Goal: Communication & Community: Answer question/provide support

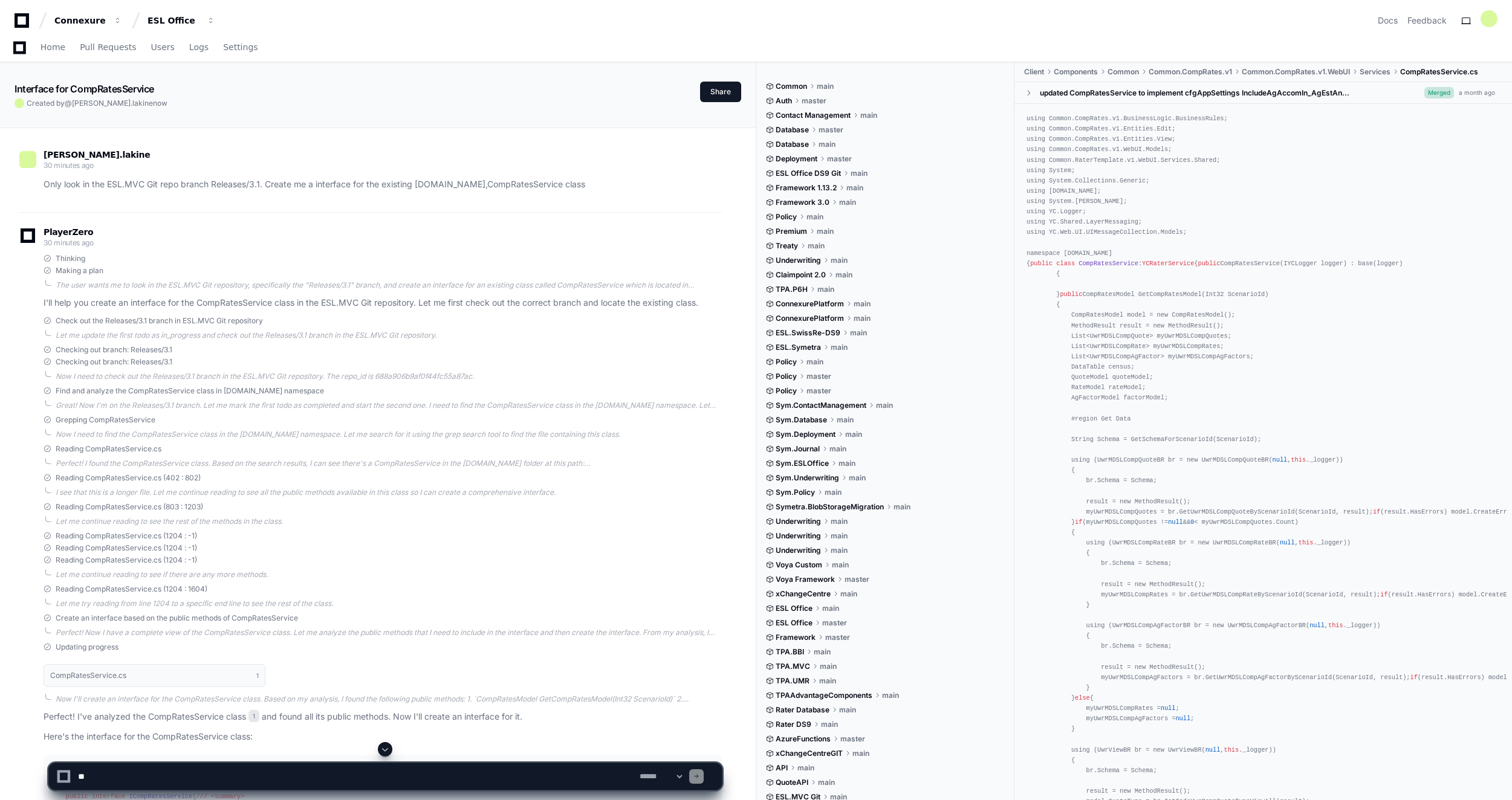
scroll to position [2967, 0]
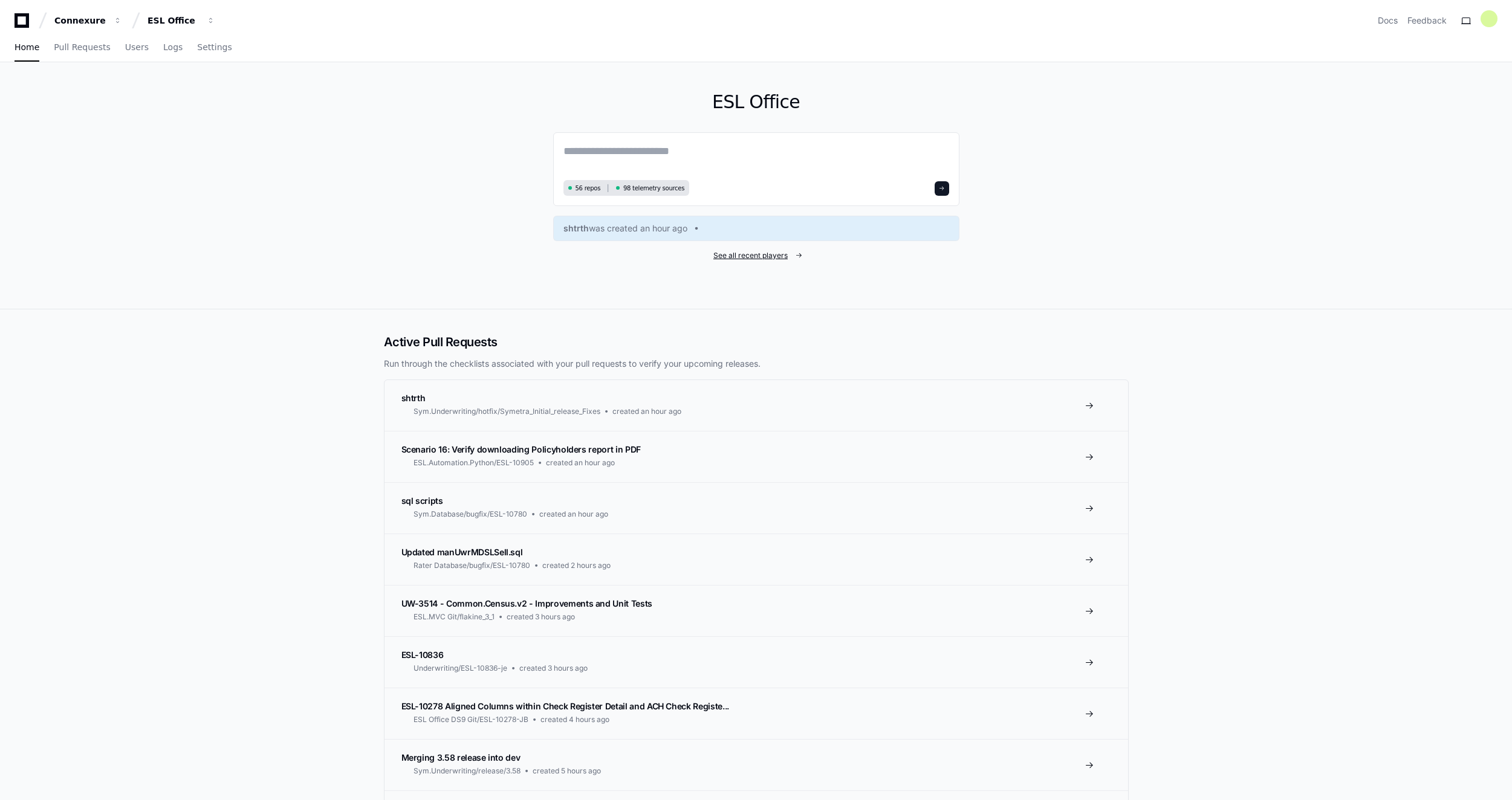
click at [771, 258] on span "See all recent players" at bounding box center [750, 255] width 74 height 10
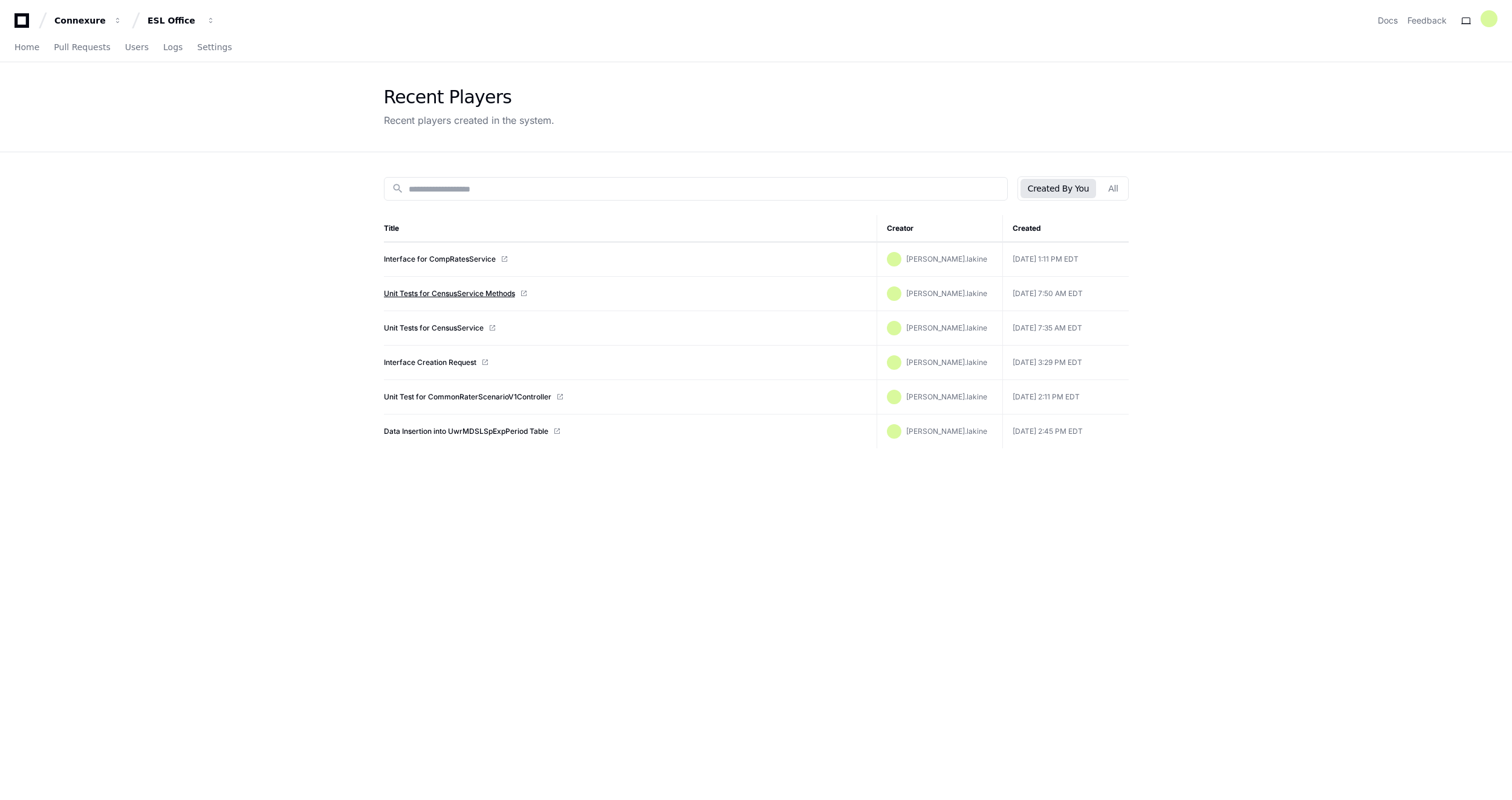
click at [447, 294] on link "Unit Tests for CensusService Methods" at bounding box center [449, 294] width 131 height 10
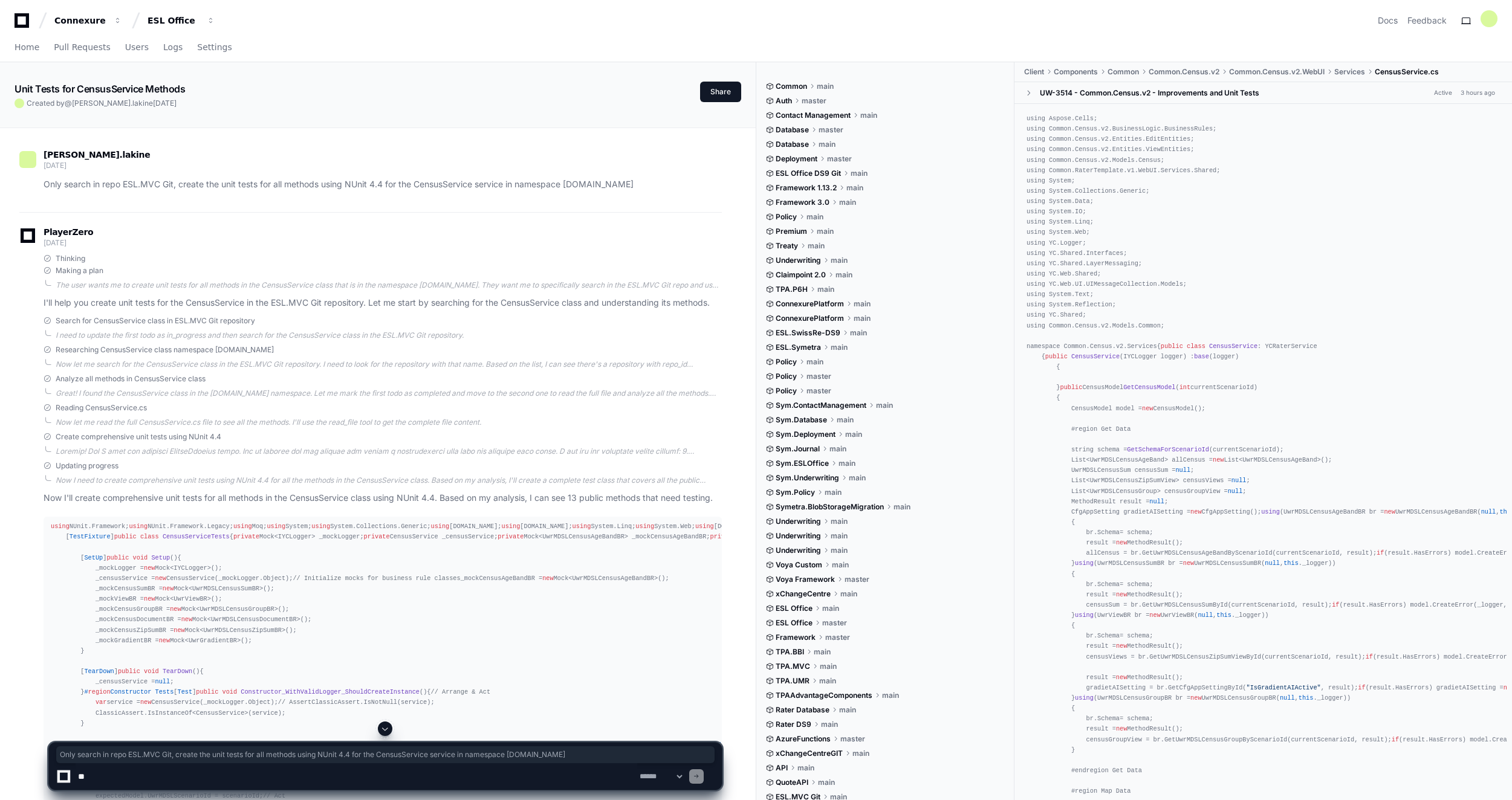
drag, startPoint x: 694, startPoint y: 187, endPoint x: 46, endPoint y: 192, distance: 648.0
click at [46, 192] on div "[PERSON_NAME].lakine [DATE] Only search in repo ESL.MVC Git, create the unit te…" at bounding box center [370, 173] width 702 height 77
drag, startPoint x: 46, startPoint y: 192, endPoint x: 116, endPoint y: 188, distance: 70.1
copy p "Only search in repo ESL.MVC Git, create the unit tests for all methods using NU…"
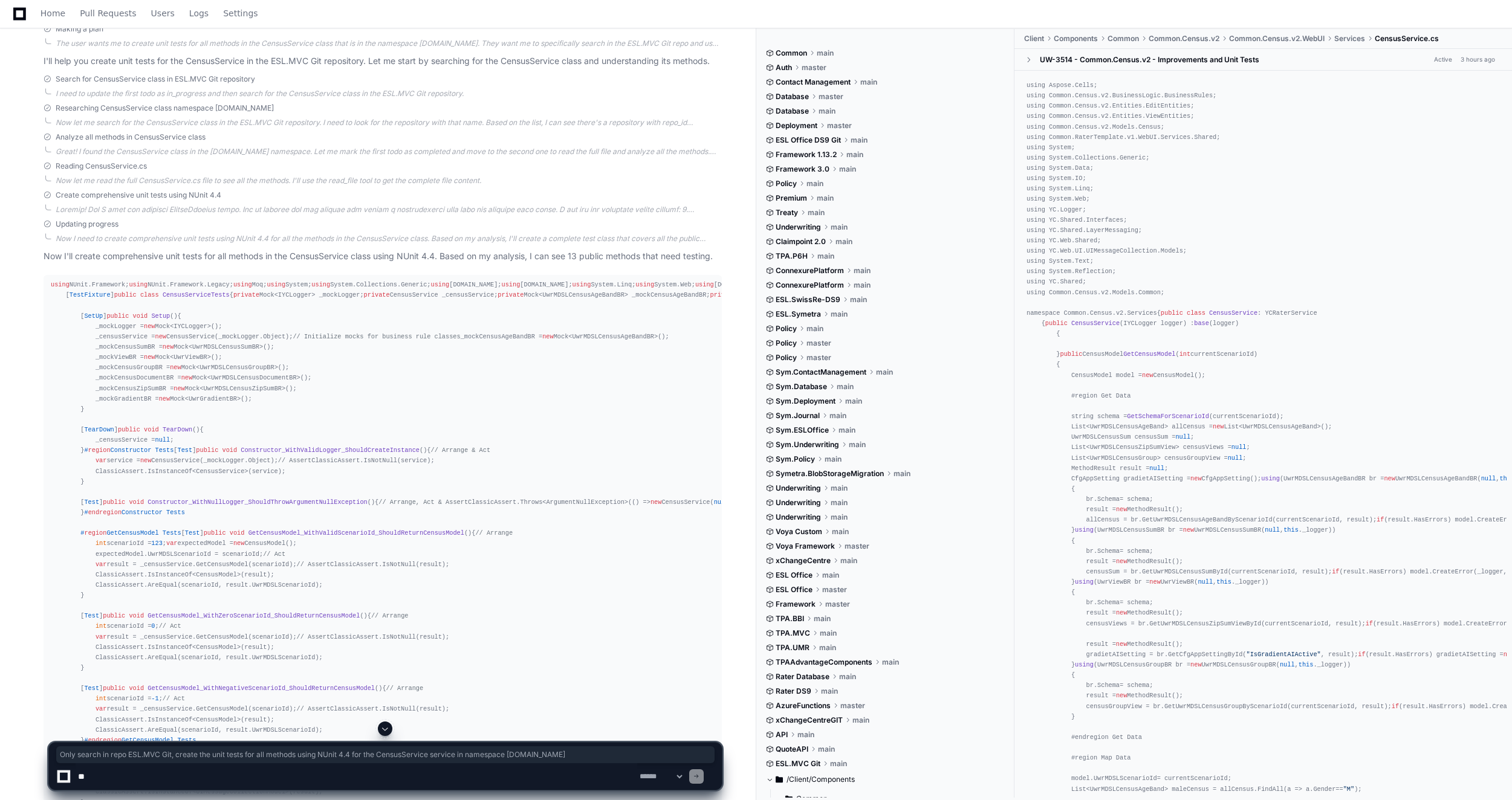
scroll to position [302, 0]
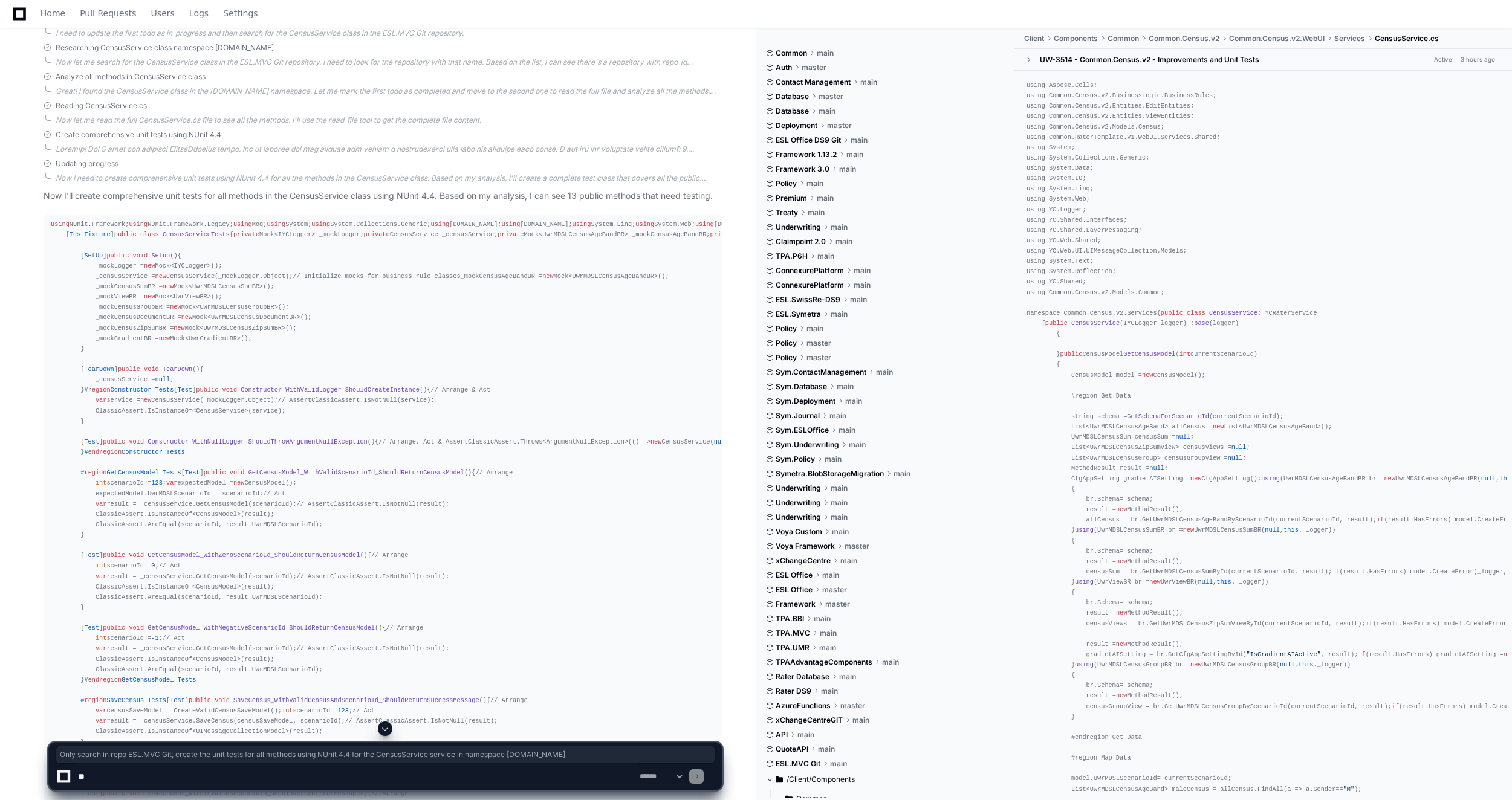
click at [193, 764] on textarea at bounding box center [357, 776] width 561 height 26
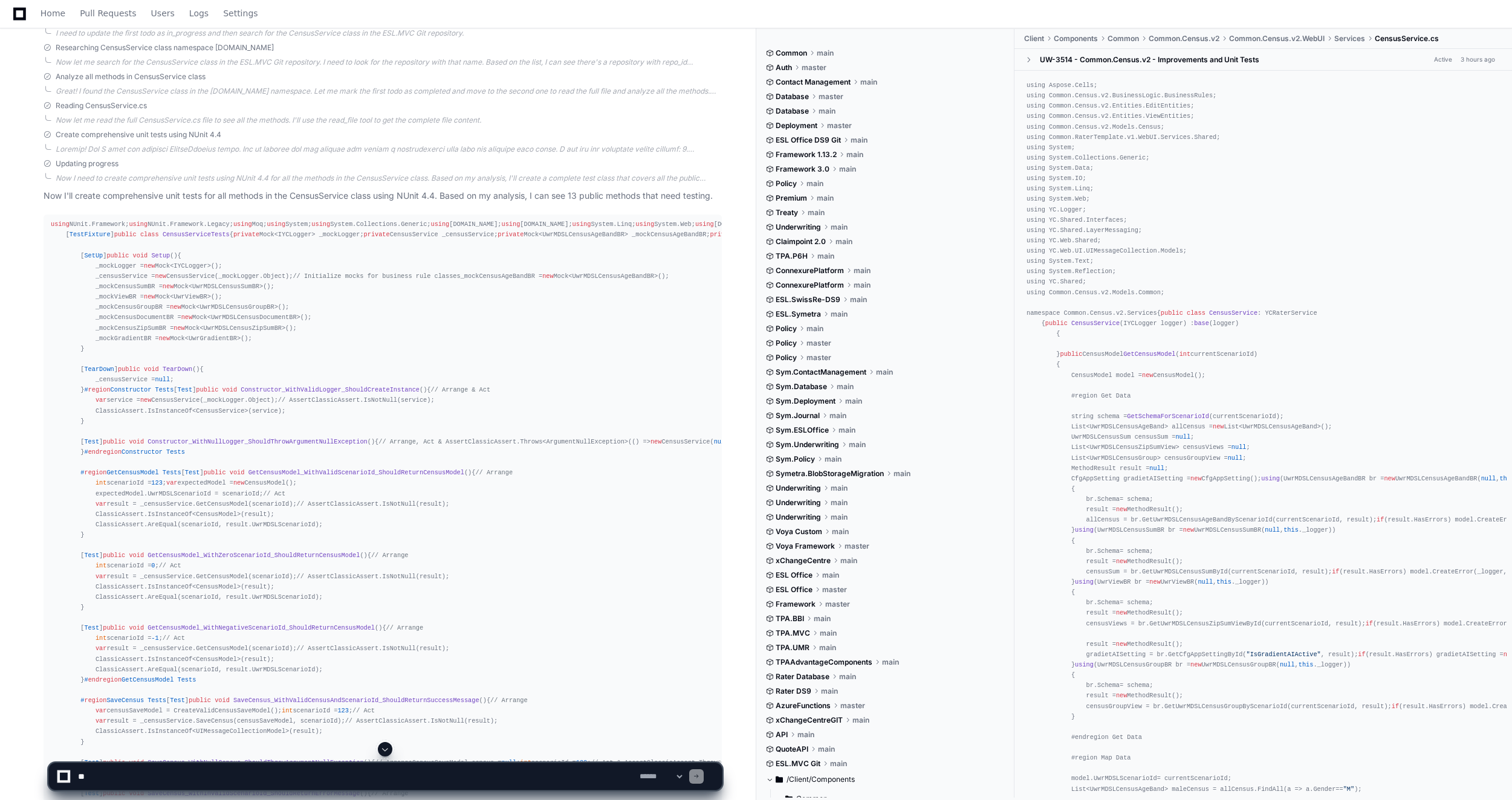
click at [410, 754] on div at bounding box center [386, 749] width 674 height 15
click at [330, 765] on textarea at bounding box center [357, 776] width 561 height 26
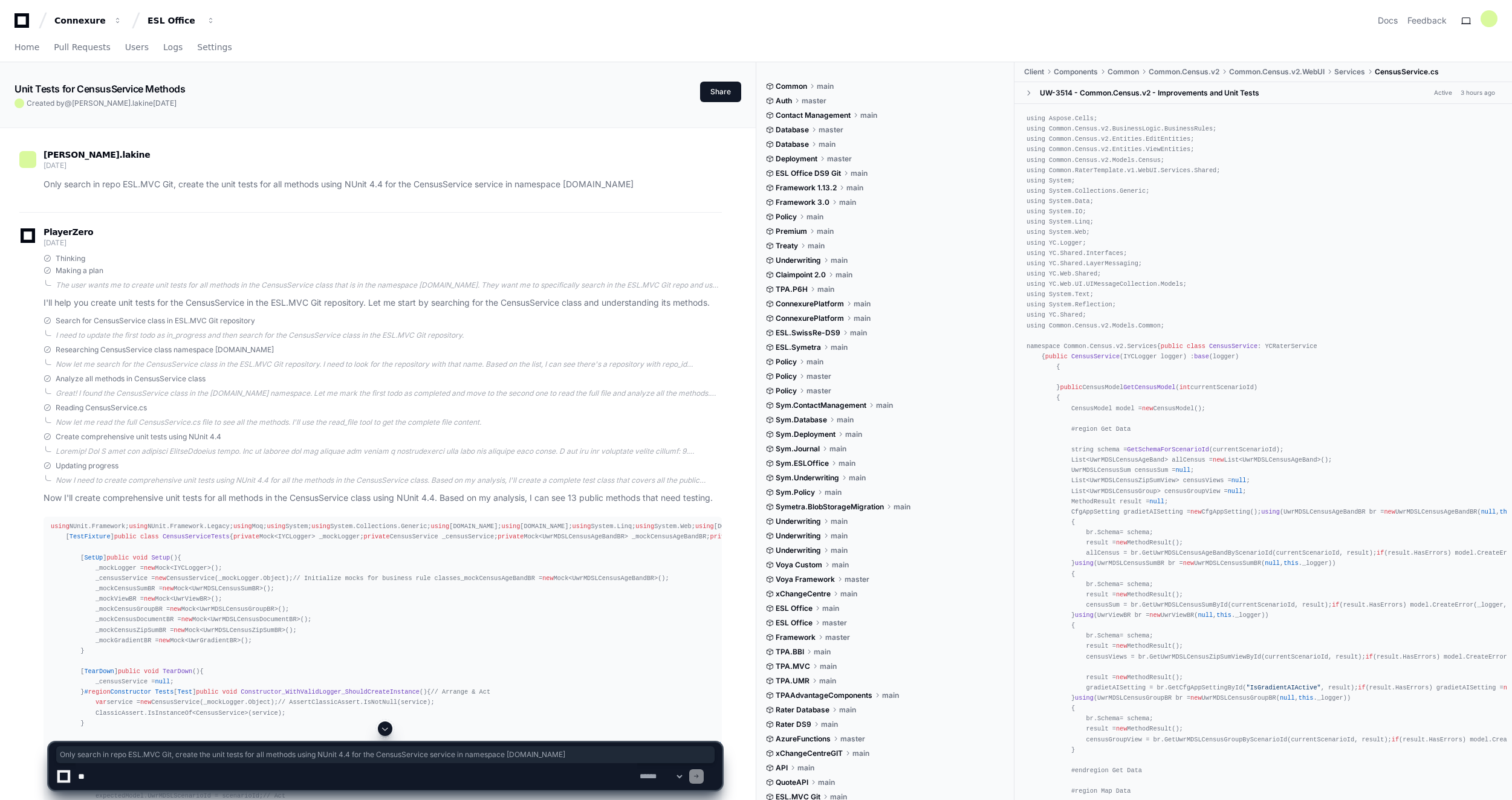
drag, startPoint x: 43, startPoint y: 187, endPoint x: 694, endPoint y: 179, distance: 651.0
click at [694, 179] on div "Only search in repo ESL.MVC Git, create the unit tests for all methods using NU…" at bounding box center [370, 185] width 702 height 14
copy p "Only search in repo ESL.MVC Git, create the unit tests for all methods using NU…"
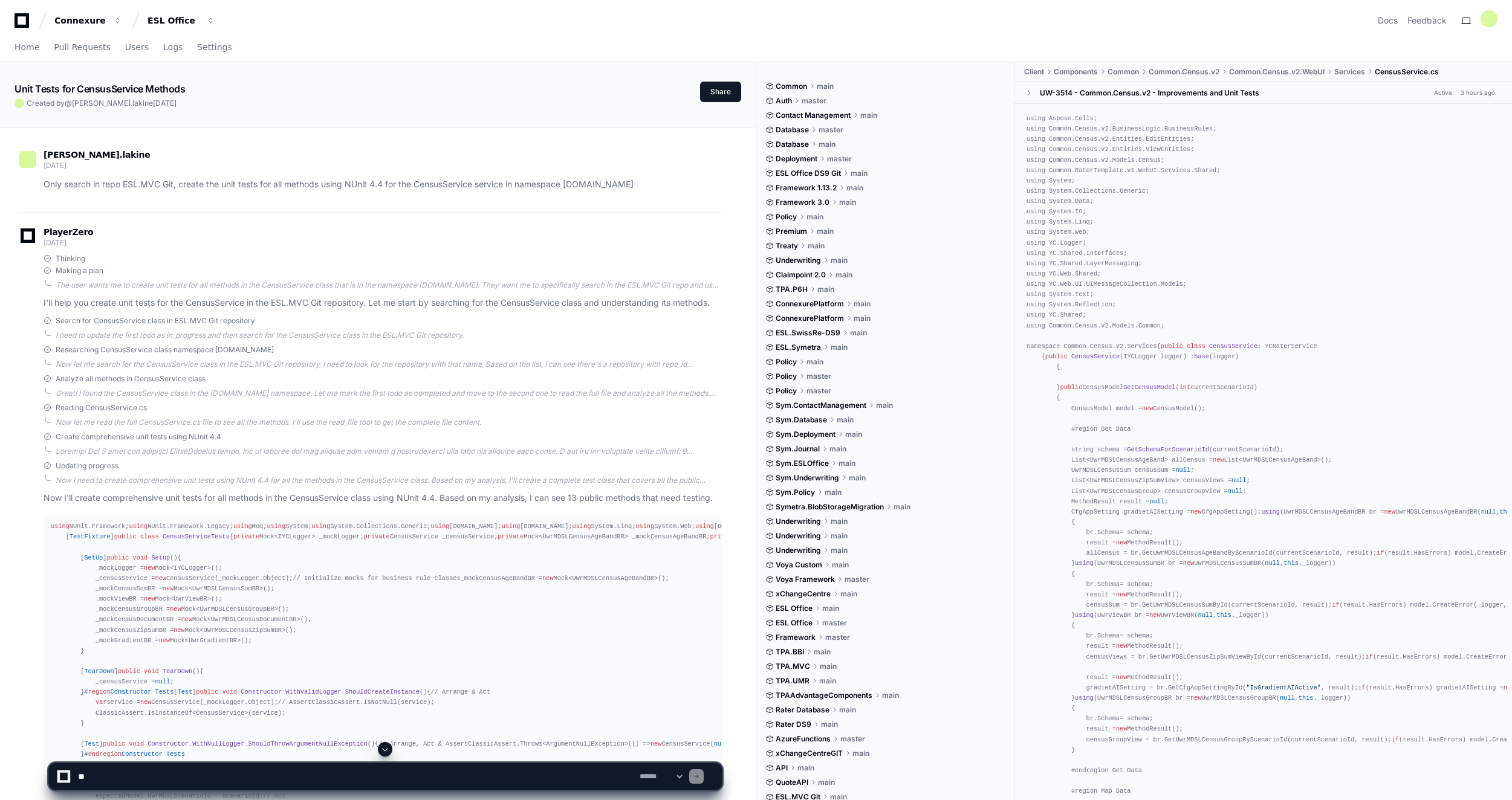
click at [556, 774] on textarea at bounding box center [357, 776] width 561 height 26
paste textarea "**********"
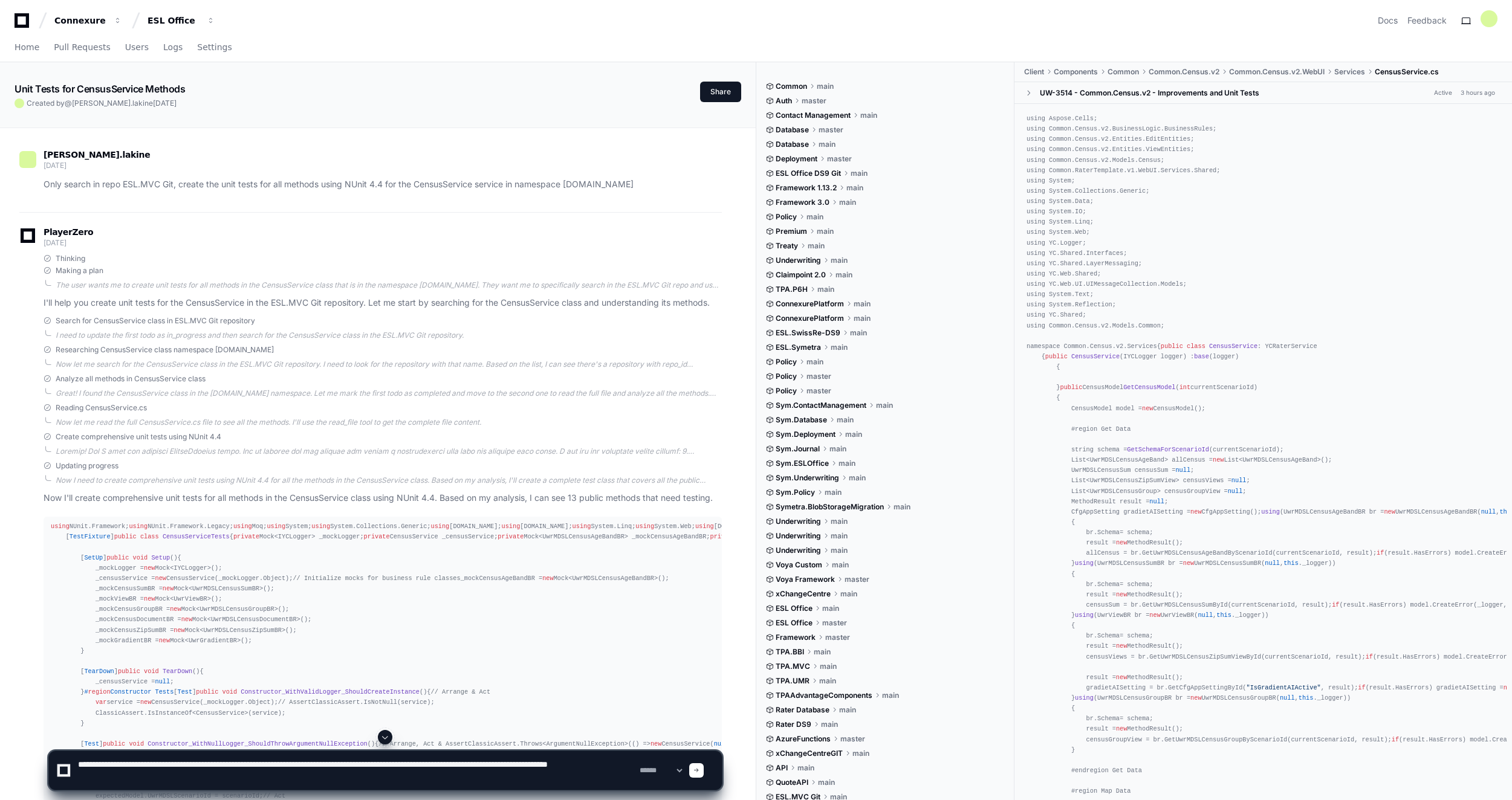
click at [489, 764] on textarea at bounding box center [357, 771] width 561 height 39
paste textarea "***"
drag, startPoint x: 159, startPoint y: 773, endPoint x: 73, endPoint y: 778, distance: 86.1
click at [73, 778] on div "**********" at bounding box center [385, 771] width 658 height 39
paste textarea "****"
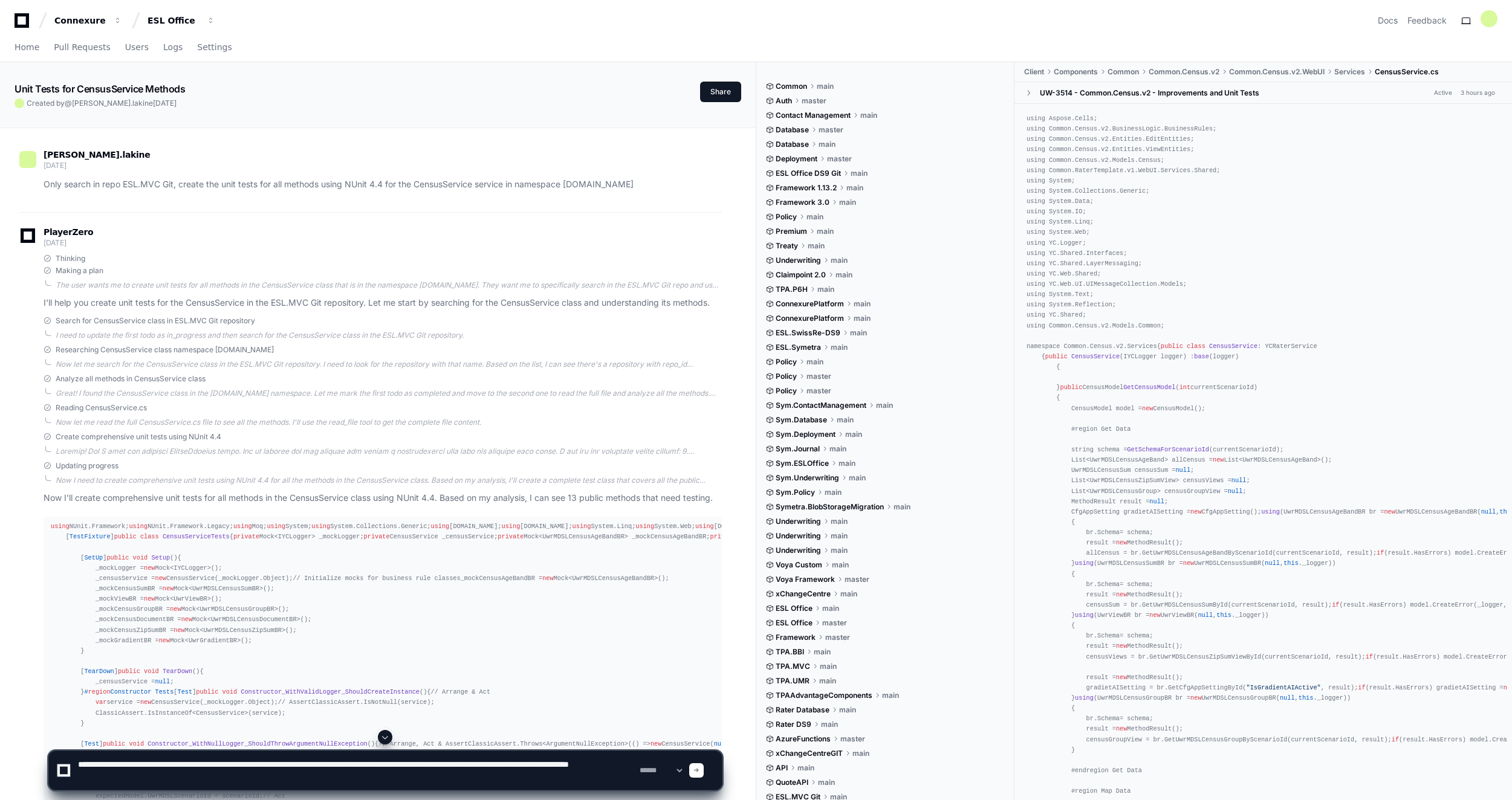
click at [234, 775] on textarea at bounding box center [357, 771] width 561 height 39
type textarea "**********"
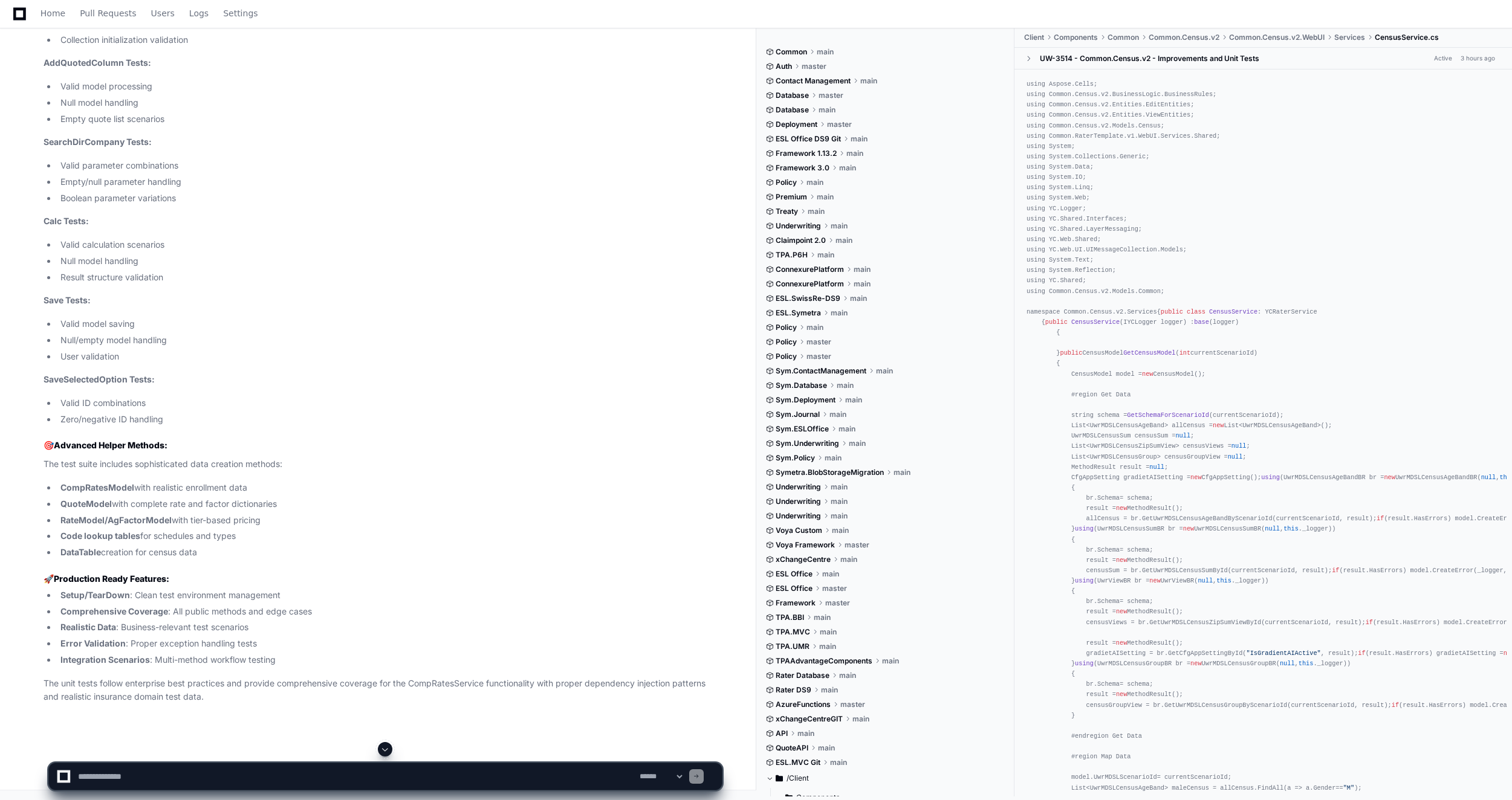
scroll to position [28929, 0]
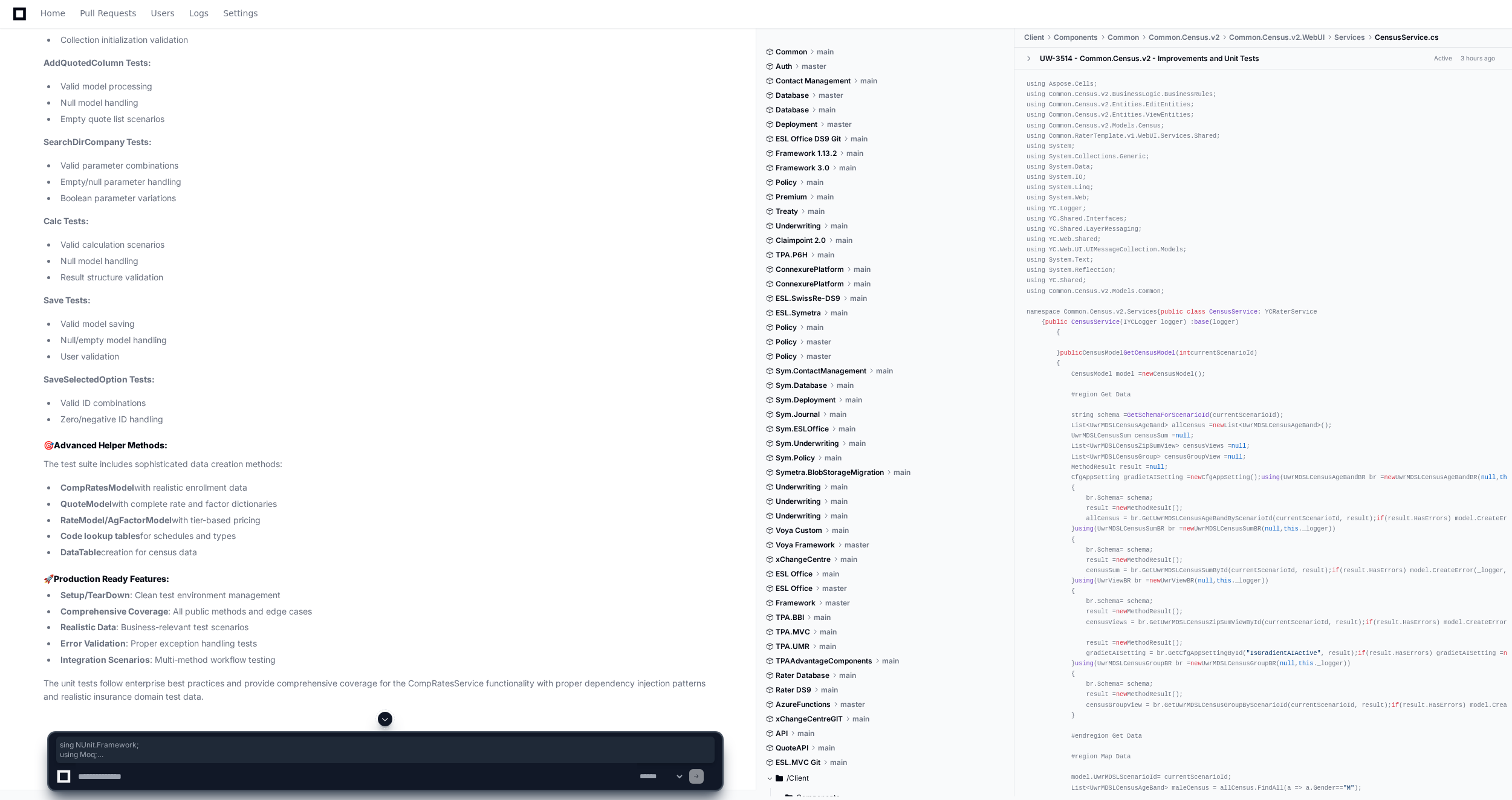
drag, startPoint x: 53, startPoint y: 218, endPoint x: 70, endPoint y: 278, distance: 62.4
drag, startPoint x: 70, startPoint y: 278, endPoint x: 51, endPoint y: 223, distance: 58.2
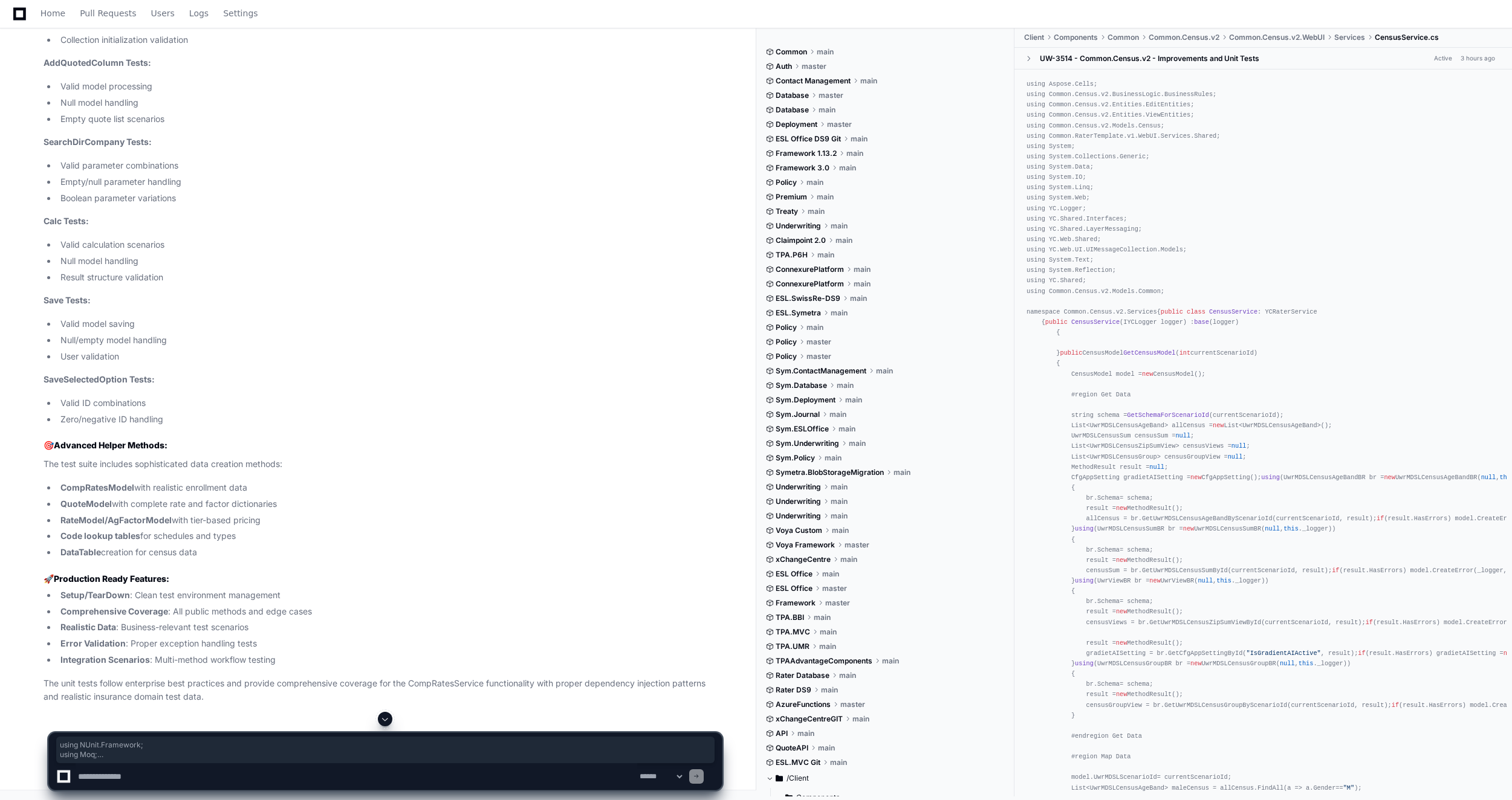
drag, startPoint x: 51, startPoint y: 213, endPoint x: 211, endPoint y: 320, distance: 192.5
copy div "using NUnit.Framework; using Moq; using System; using System.Collections.Generi…"
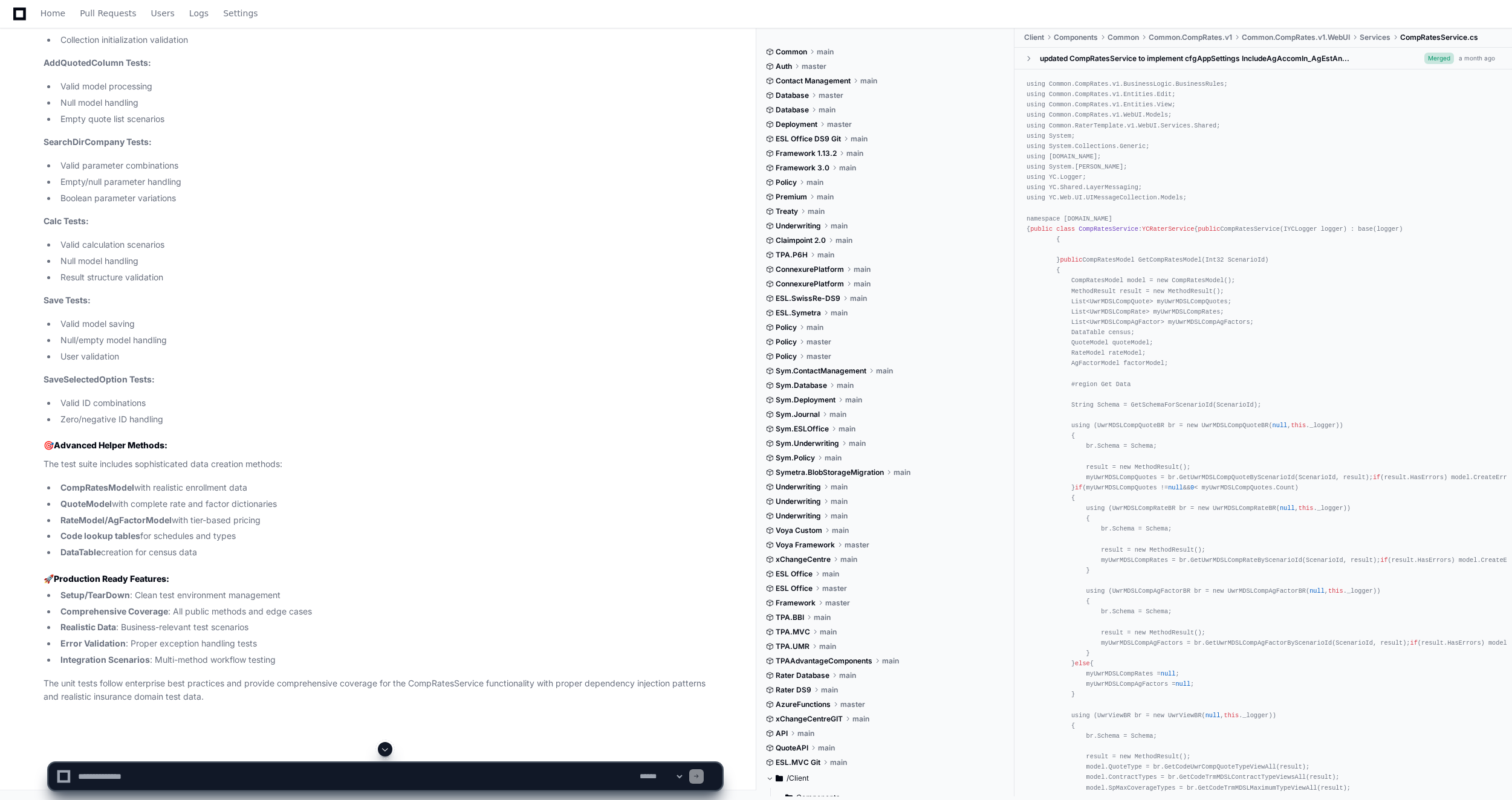
scroll to position [36829, 0]
